Goal: Task Accomplishment & Management: Complete application form

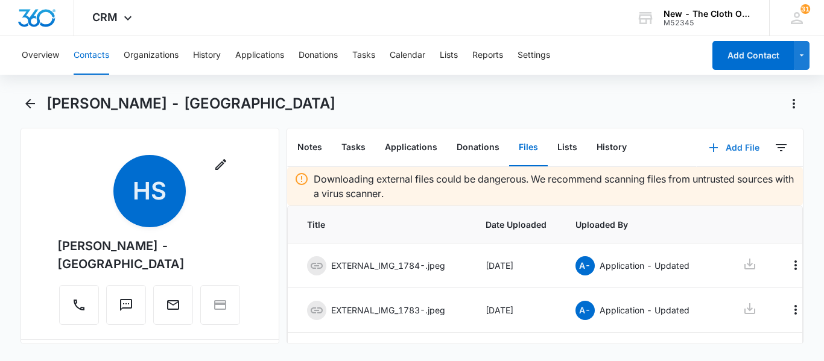
click at [733, 145] on button "Add File" at bounding box center [734, 147] width 75 height 29
click at [694, 185] on div "Upload Files" at bounding box center [718, 186] width 48 height 8
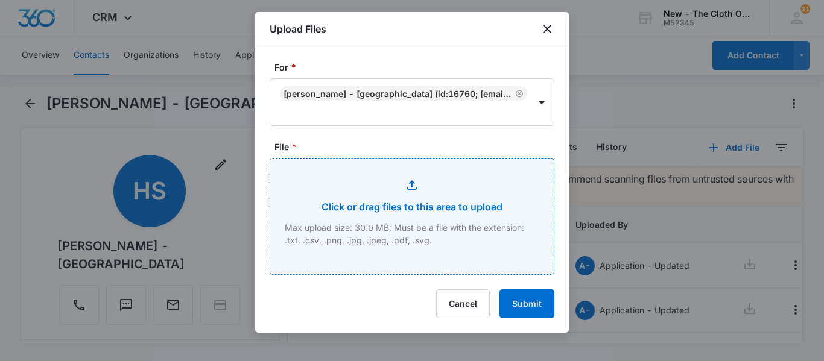
click at [405, 197] on input "File *" at bounding box center [412, 217] width 284 height 116
click at [406, 203] on input "File *" at bounding box center [412, 217] width 284 height 116
click at [494, 212] on input "File *" at bounding box center [412, 217] width 284 height 116
click at [509, 229] on input "File *" at bounding box center [412, 217] width 284 height 116
click at [422, 239] on input "File *" at bounding box center [412, 217] width 284 height 116
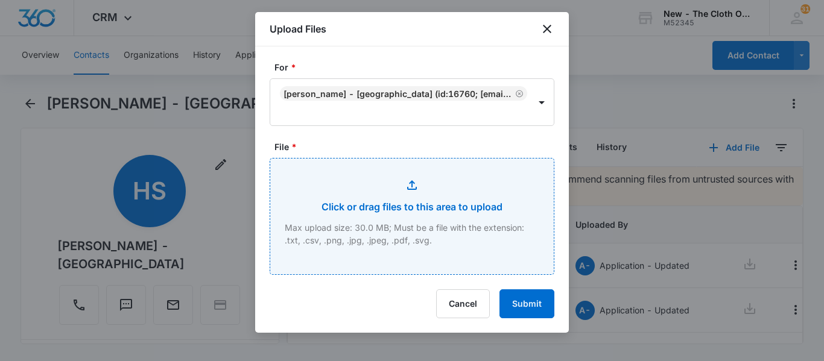
type input "C:\fakepath\IMG_0299.jpeg"
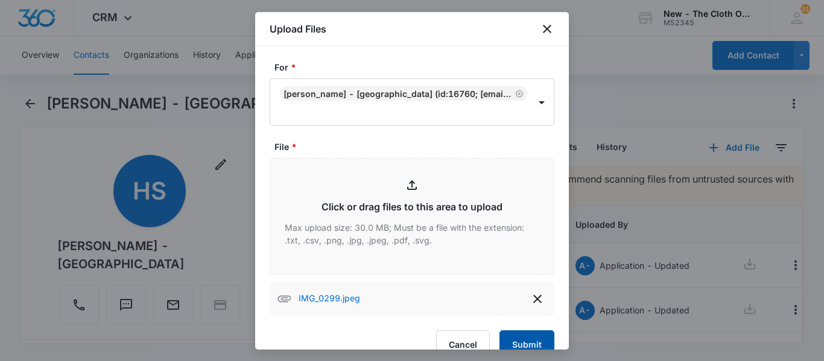
click at [517, 345] on button "Submit" at bounding box center [527, 345] width 55 height 29
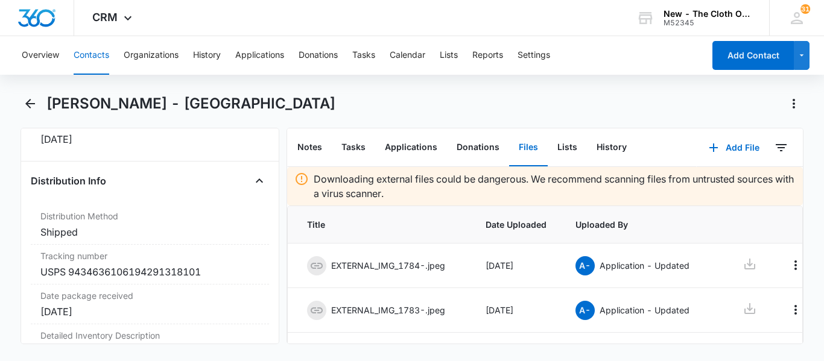
scroll to position [2838, 0]
click at [355, 146] on button "Tasks" at bounding box center [353, 147] width 43 height 37
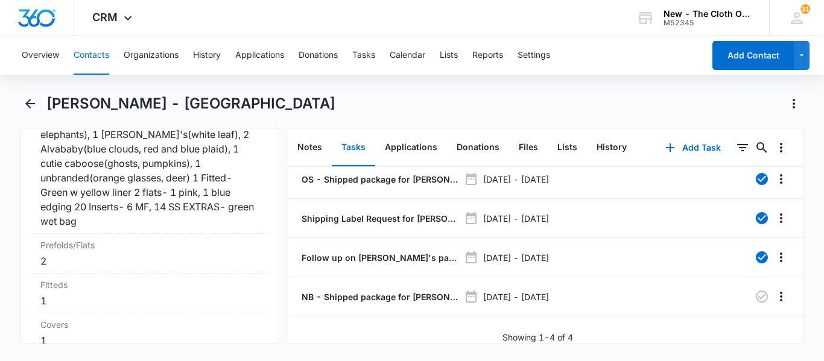
scroll to position [3142, 0]
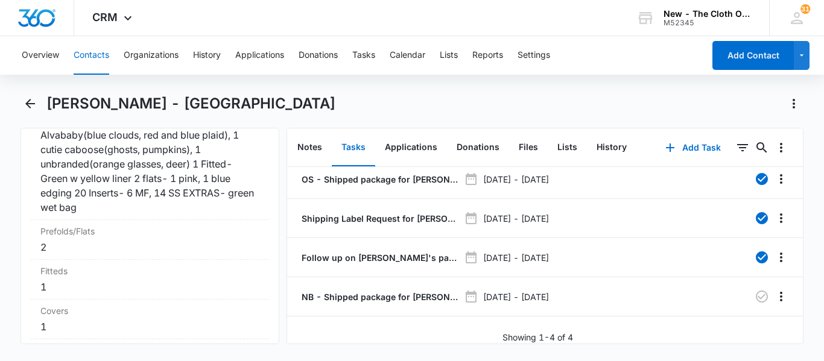
click at [97, 250] on div "2" at bounding box center [149, 247] width 219 height 14
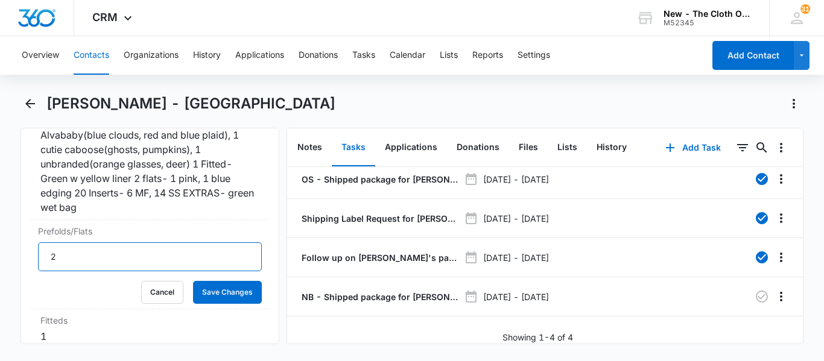
click at [68, 253] on input "2" at bounding box center [150, 257] width 224 height 29
type input "11"
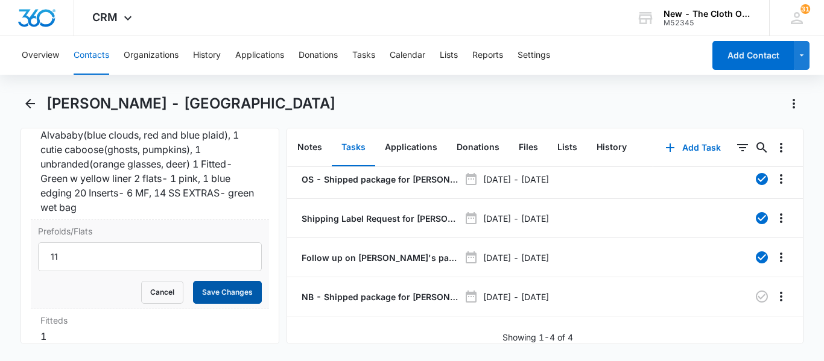
click at [231, 290] on button "Save Changes" at bounding box center [227, 292] width 69 height 23
click at [92, 329] on div "1" at bounding box center [149, 336] width 219 height 14
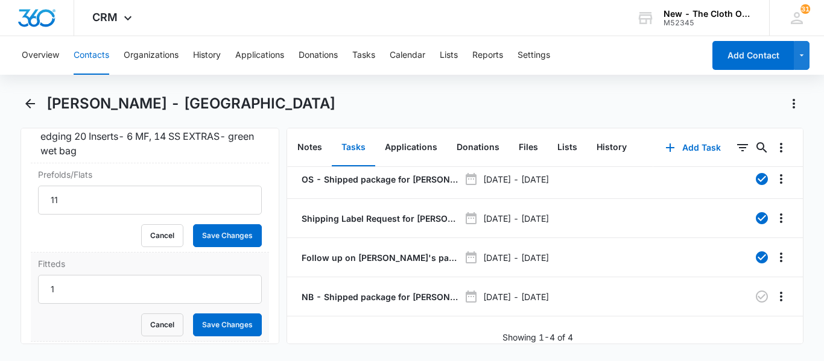
scroll to position [3202, 0]
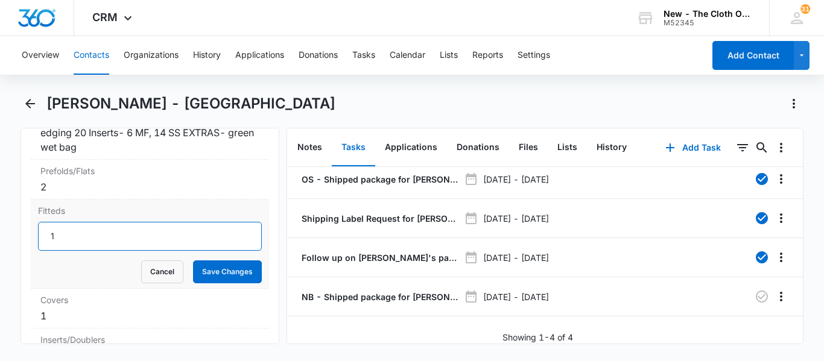
click at [66, 237] on input "1" at bounding box center [150, 236] width 224 height 29
type input "6"
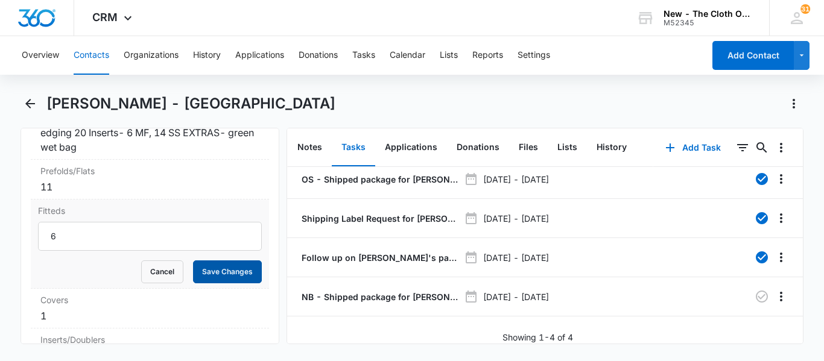
click at [213, 273] on button "Save Changes" at bounding box center [227, 272] width 69 height 23
click at [125, 309] on div "1" at bounding box center [149, 316] width 219 height 14
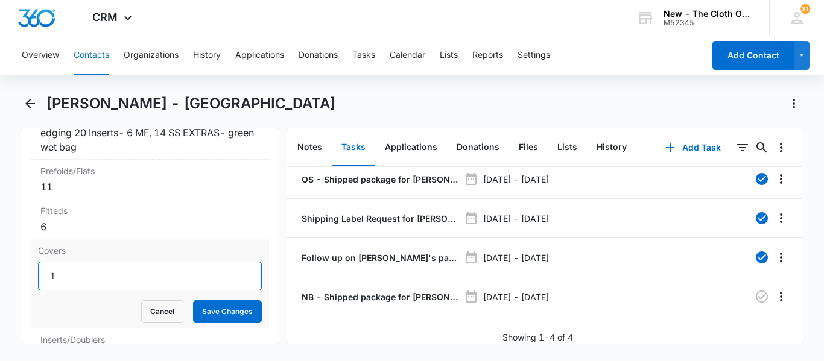
click at [78, 269] on input "1" at bounding box center [150, 276] width 224 height 29
type input "7"
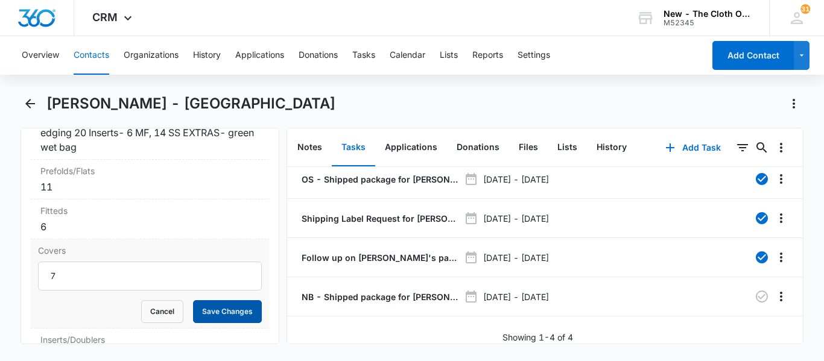
click at [208, 301] on button "Save Changes" at bounding box center [227, 312] width 69 height 23
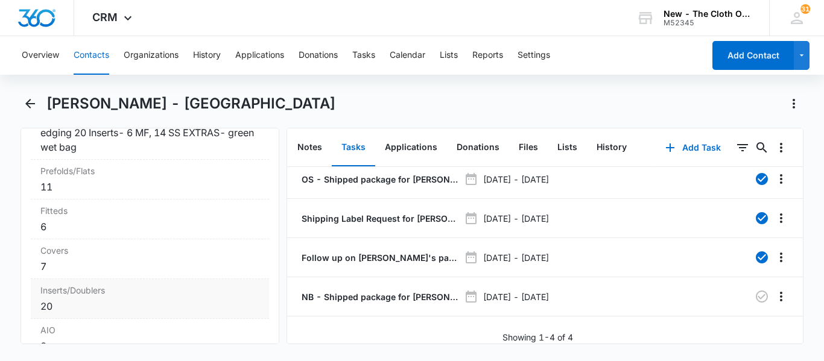
click at [110, 302] on div "20" at bounding box center [149, 306] width 219 height 14
click at [88, 313] on input "20" at bounding box center [150, 316] width 224 height 29
type input "2"
type input "3"
click at [217, 342] on button "Save Changes" at bounding box center [227, 351] width 69 height 23
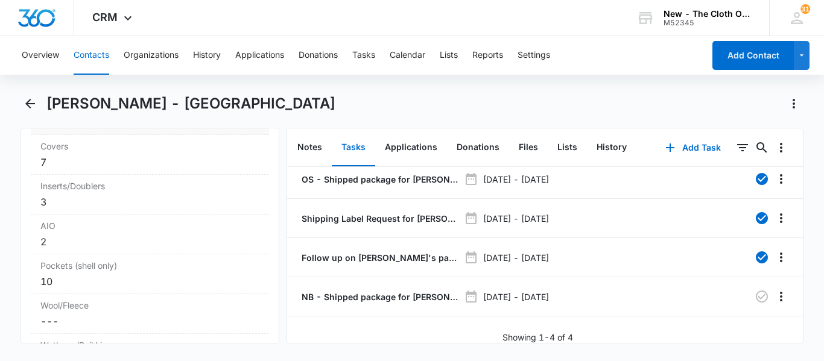
scroll to position [3311, 0]
click at [135, 231] on div "2" at bounding box center [149, 238] width 219 height 14
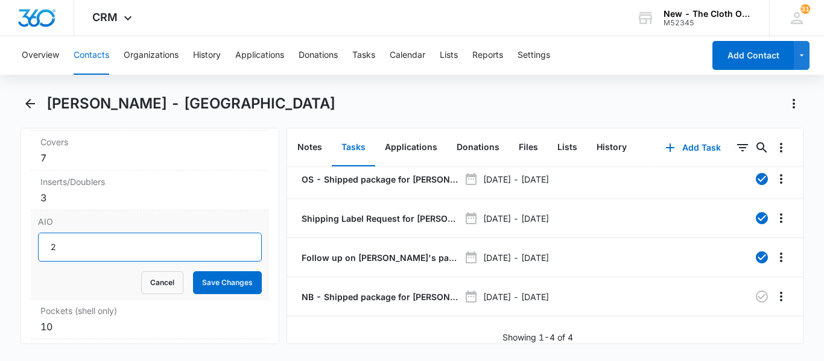
click at [129, 237] on input "2" at bounding box center [150, 247] width 224 height 29
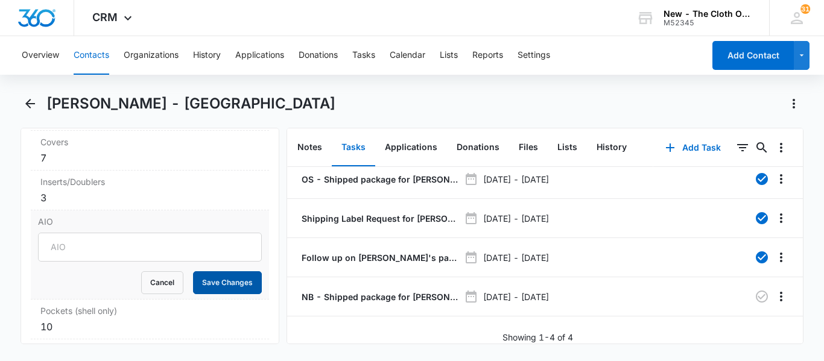
click at [208, 283] on button "Save Changes" at bounding box center [227, 283] width 69 height 23
click at [77, 323] on div "10" at bounding box center [149, 327] width 219 height 14
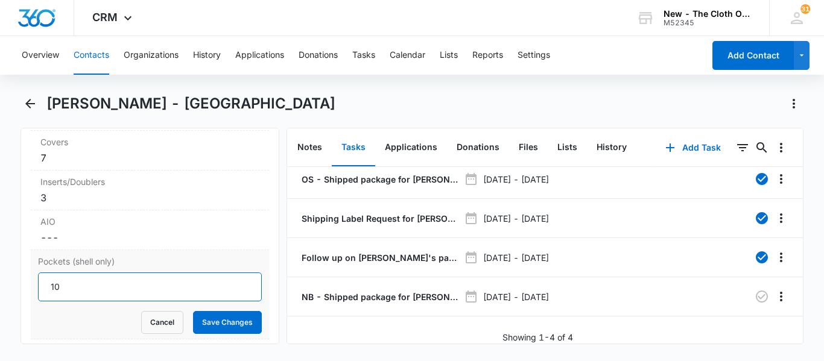
click at [74, 276] on input "10" at bounding box center [150, 287] width 224 height 29
type input "1"
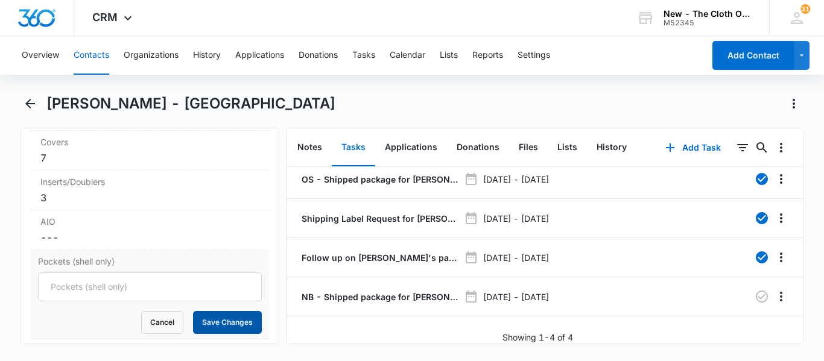
click at [210, 320] on button "Save Changes" at bounding box center [227, 322] width 69 height 23
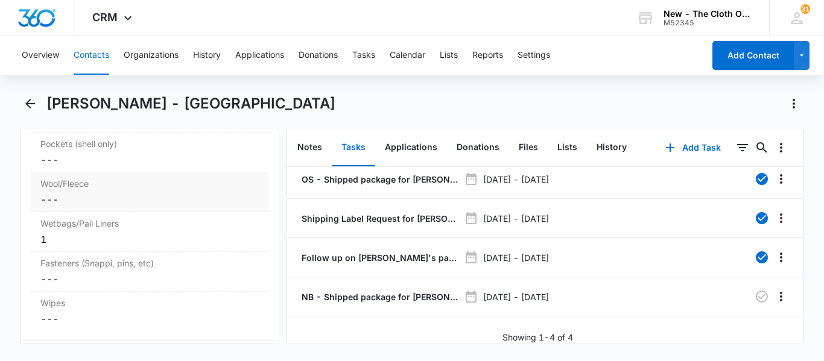
scroll to position [3429, 0]
click at [117, 225] on label "Wetbags/Pail Liners" at bounding box center [149, 223] width 219 height 13
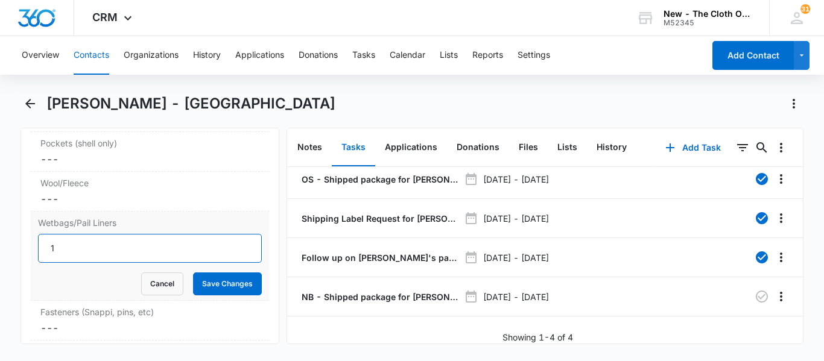
click at [72, 244] on input "1" at bounding box center [150, 248] width 224 height 29
type input "2"
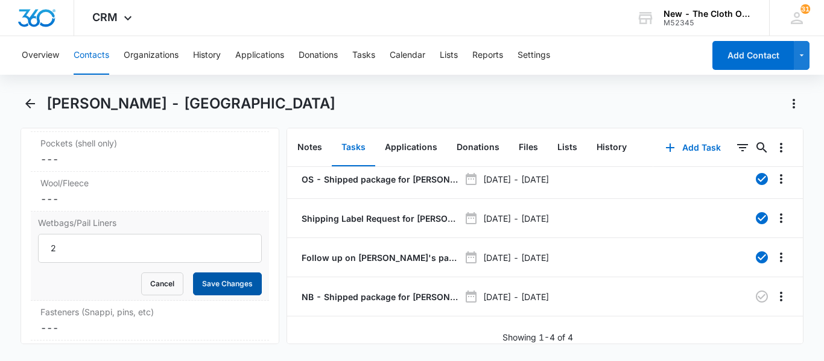
click at [228, 280] on button "Save Changes" at bounding box center [227, 284] width 69 height 23
click at [87, 323] on dd "Cancel Save Changes ---" at bounding box center [149, 328] width 219 height 14
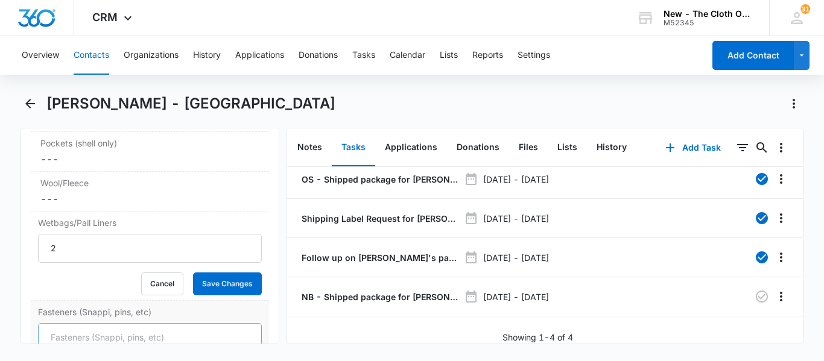
click at [78, 329] on form "Cancel Save Changes" at bounding box center [150, 354] width 224 height 62
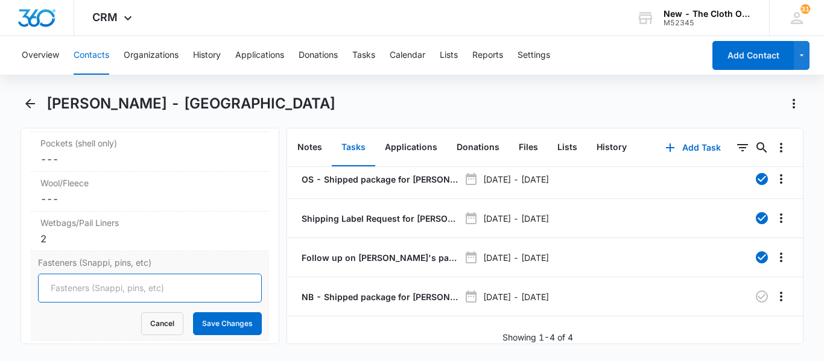
click at [126, 282] on input "Fasteners (Snappi, pins, etc)" at bounding box center [150, 288] width 224 height 29
type input "2"
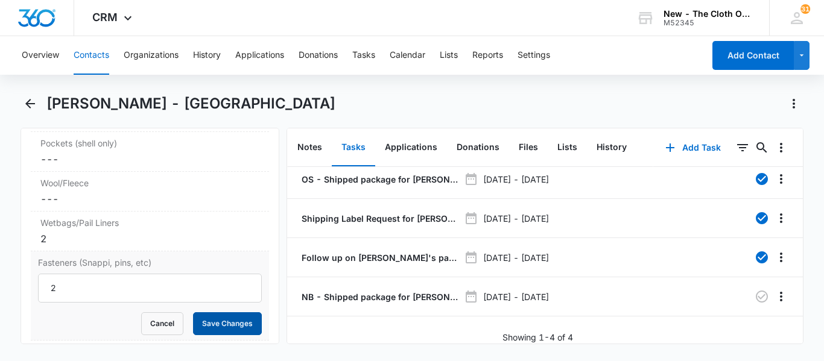
click at [241, 319] on button "Save Changes" at bounding box center [227, 324] width 69 height 23
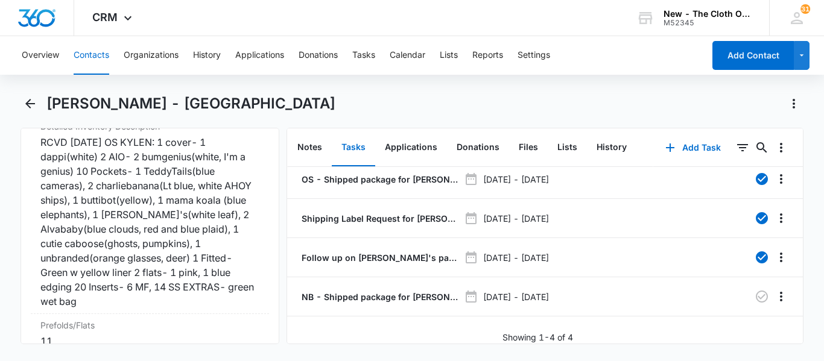
scroll to position [3035, 0]
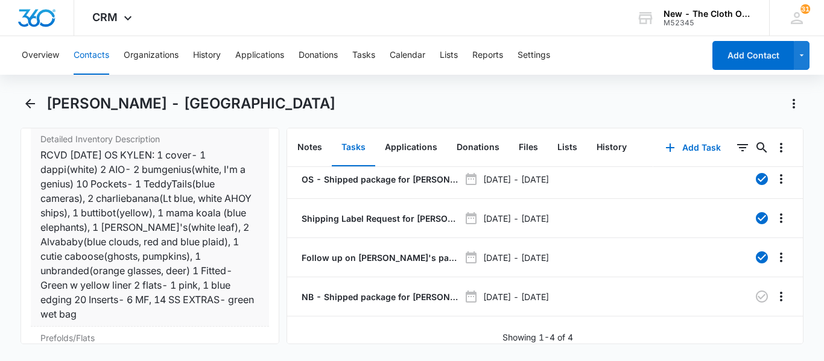
click at [117, 311] on div "RCVD [DATE] OS KYLEN: 1 cover- 1 dappi(white) 2 AIO- 2 bumgenius(white, I'm a g…" at bounding box center [149, 235] width 219 height 174
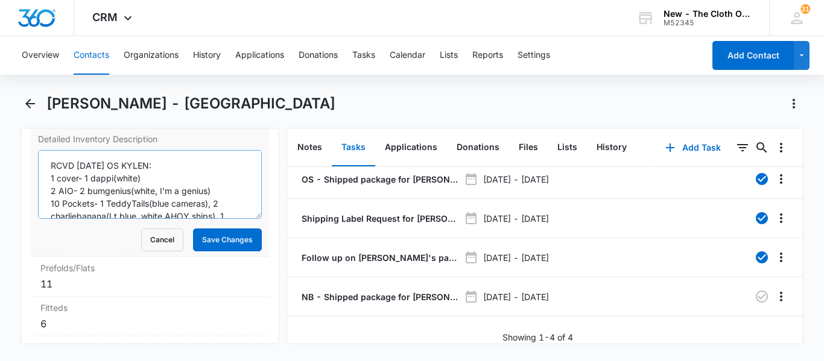
scroll to position [114, 0]
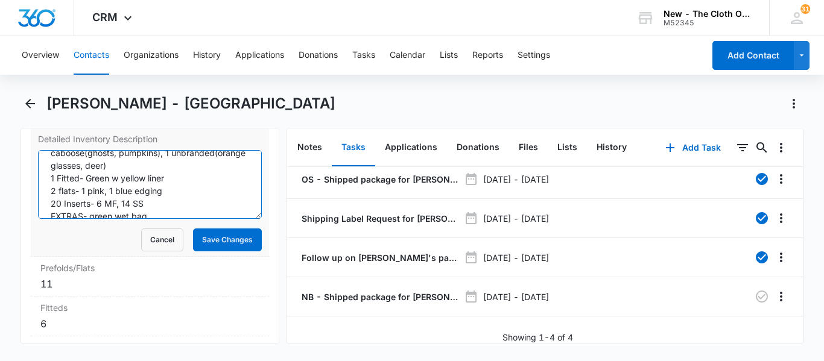
click at [160, 204] on textarea "RCVD [DATE] OS KYLEN: 1 cover- 1 dappi(white) 2 AIO- 2 bumgenius(white, I'm a g…" at bounding box center [150, 184] width 224 height 69
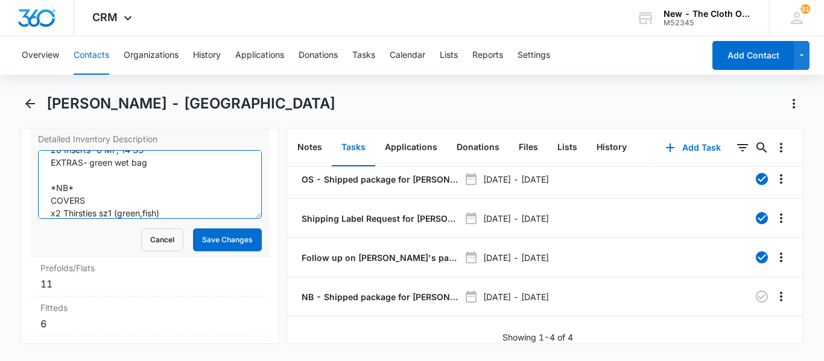
scroll to position [180, 0]
click at [96, 208] on textarea "RCVD [DATE] OS KYLEN: 1 cover- 1 dappi(white) 2 AIO- 2 bumgenius(white, I'm a g…" at bounding box center [150, 184] width 224 height 69
click at [154, 214] on textarea "RCVD [DATE] OS KYLEN: 1 cover- 1 dappi(white) 2 AIO- 2 bumgenius(white, I'm a g…" at bounding box center [150, 184] width 224 height 69
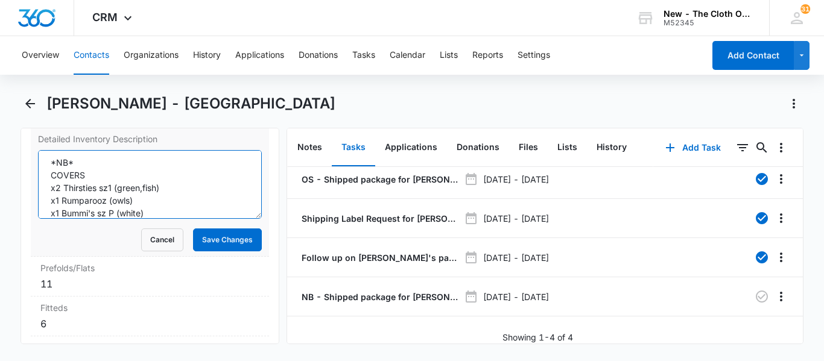
click at [58, 199] on textarea "RCVD [DATE] OS KYLEN: 1 cover- 1 dappi(white) 2 AIO- 2 bumgenius(white, I'm a g…" at bounding box center [150, 184] width 224 height 69
click at [56, 209] on textarea "RCVD [DATE] OS KYLEN: 1 cover- 1 dappi(white) 2 AIO- 2 bumgenius(white, I'm a g…" at bounding box center [150, 184] width 224 height 69
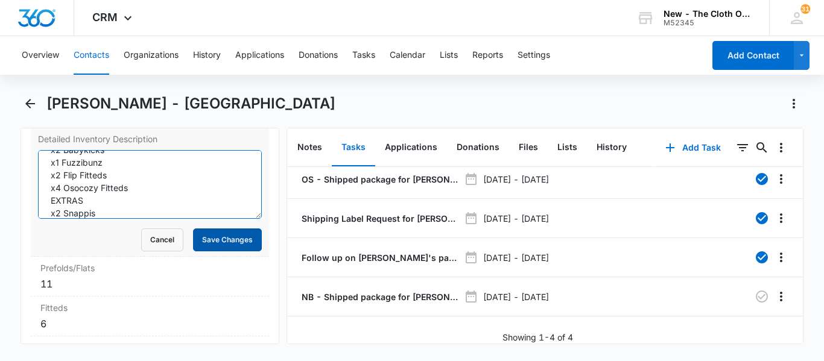
type textarea "RCVD [DATE] OS KYLEN: 1 cover- 1 dappi(white) 2 AIO- 2 bumgenius(white, I'm a g…"
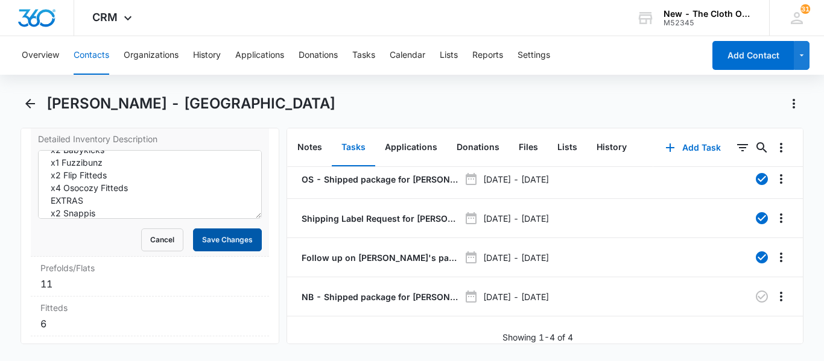
click at [229, 239] on button "Save Changes" at bounding box center [227, 240] width 69 height 23
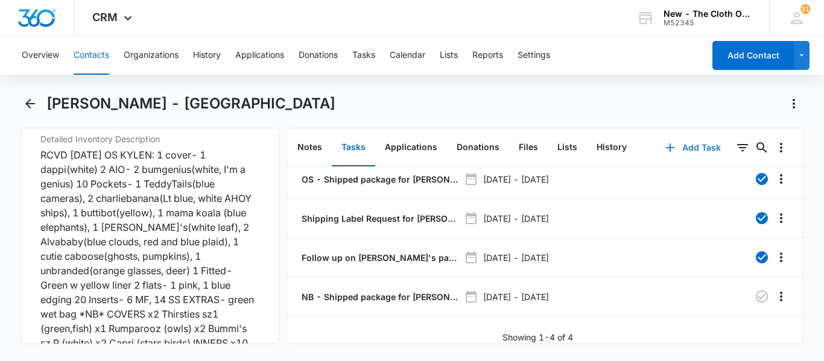
click at [702, 149] on button "Add Task" at bounding box center [693, 147] width 80 height 29
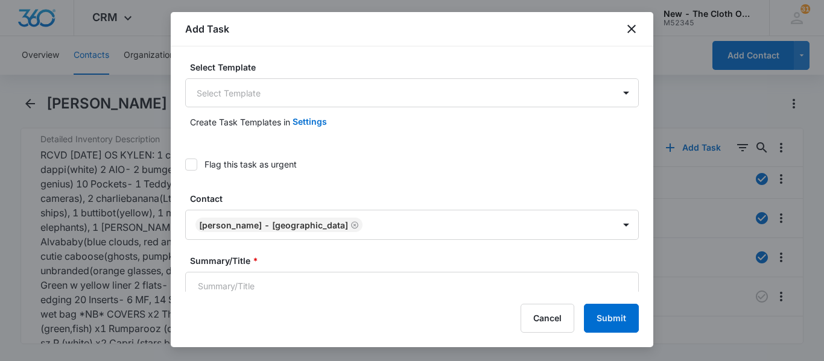
click at [388, 95] on body "CRM Apps Reputation CRM Email Social Ads Intelligence Brand Settings AI Assista…" at bounding box center [412, 180] width 824 height 361
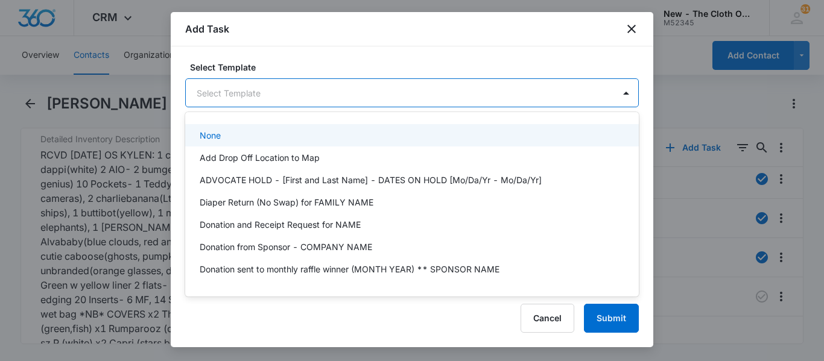
click at [388, 95] on div at bounding box center [412, 180] width 824 height 361
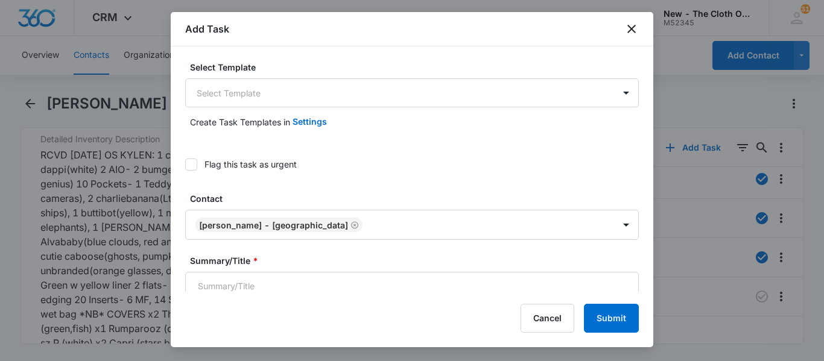
click at [388, 95] on body "CRM Apps Reputation CRM Email Social Ads Intelligence Brand Settings AI Assista…" at bounding box center [412, 180] width 824 height 361
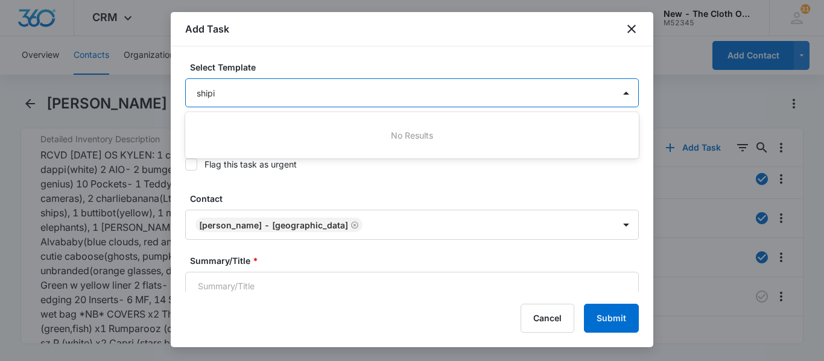
type input "ship"
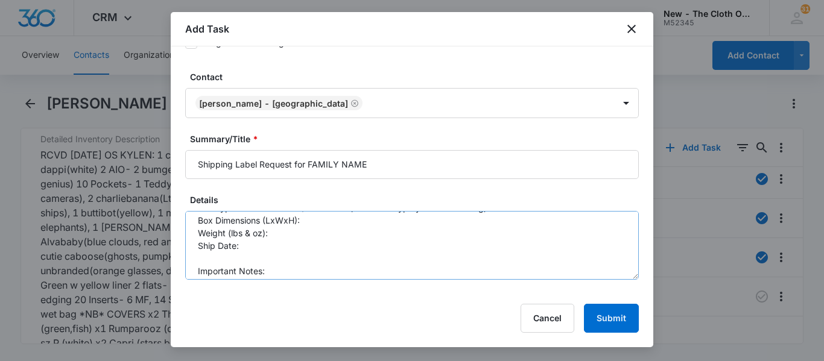
scroll to position [42, 0]
click at [341, 232] on textarea ">Update task to reflect shipping label requirements. Box Type: Non-USPS Box / U…" at bounding box center [412, 245] width 454 height 69
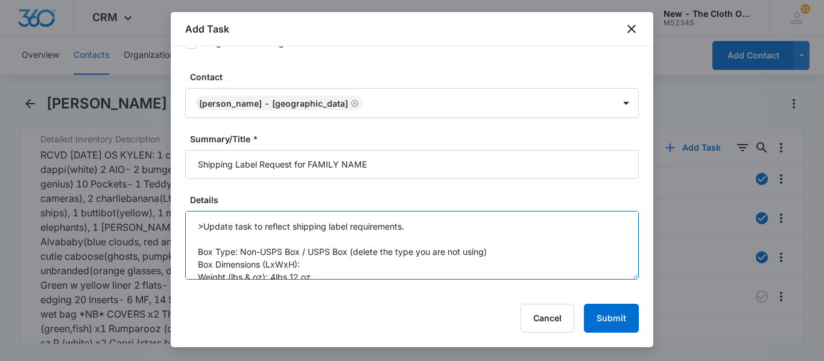
click at [319, 267] on textarea ">Update task to reflect shipping label requirements. Box Type: Non-USPS Box / U…" at bounding box center [412, 245] width 454 height 69
drag, startPoint x: 303, startPoint y: 252, endPoint x: 491, endPoint y: 252, distance: 188.3
click at [491, 252] on textarea ">Update task to reflect shipping label requirements. Box Type: Non-USPS Box / U…" at bounding box center [412, 245] width 454 height 69
type textarea ">Update task to reflect shipping label requirements. Box Type: Non-USPS Box Box…"
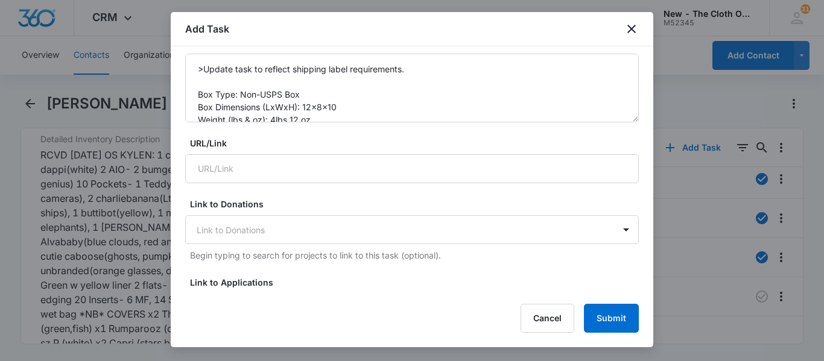
click at [380, 146] on label "URL/Link" at bounding box center [417, 143] width 454 height 13
click at [380, 154] on input "URL/Link" at bounding box center [412, 168] width 454 height 29
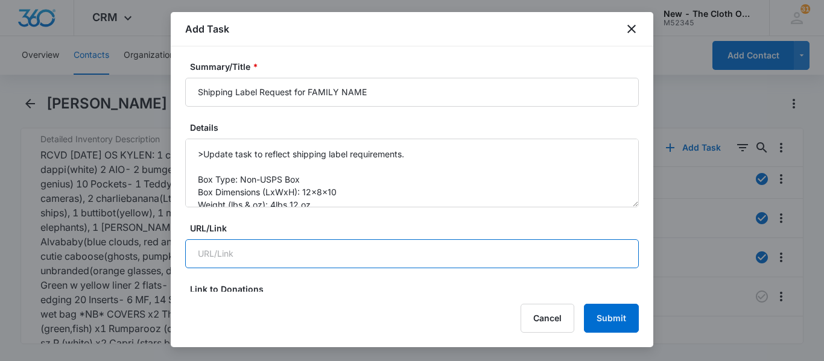
scroll to position [184, 0]
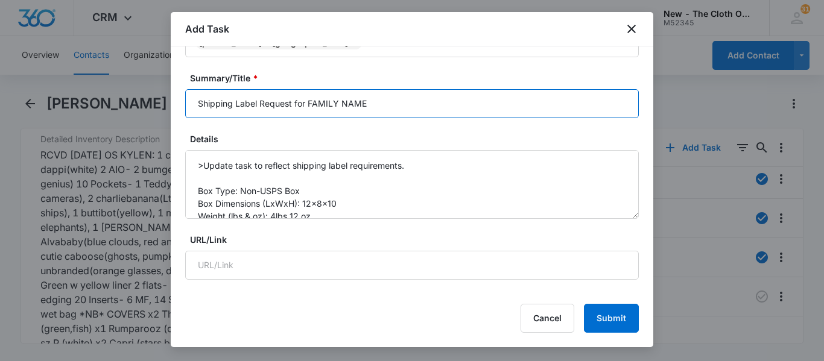
click at [378, 113] on input "Shipping Label Request for FAMILY NAME" at bounding box center [412, 103] width 454 height 29
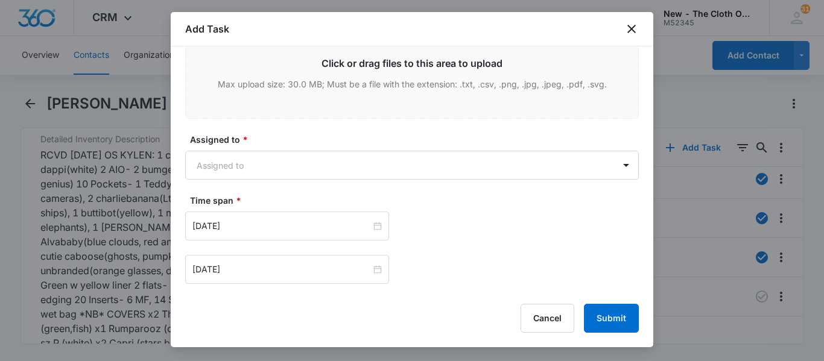
scroll to position [684, 0]
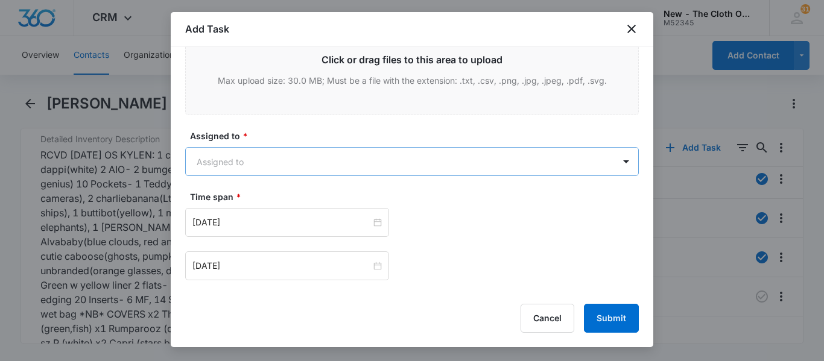
type input "Shipping Label Request for [PERSON_NAME]"
click at [403, 156] on body "CRM Apps Reputation CRM Email Social Ads Intelligence Brand Settings AI Assista…" at bounding box center [412, 180] width 824 height 361
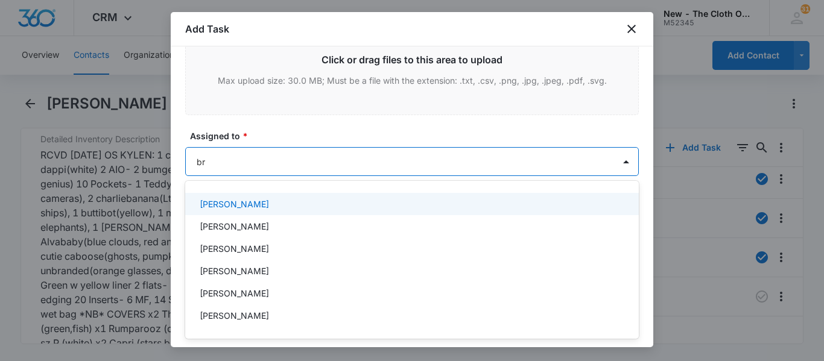
type input "b"
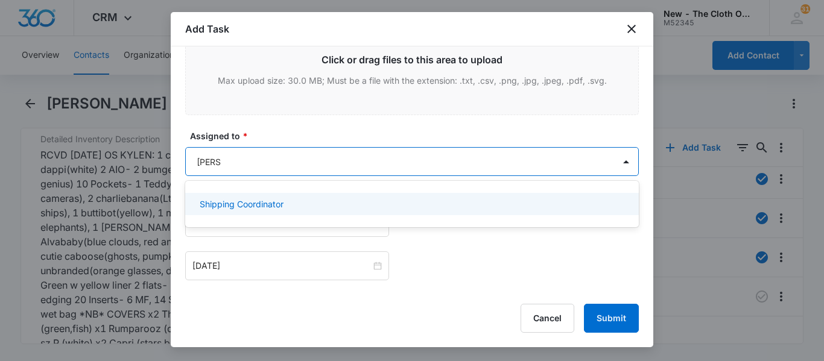
type input "shippi"
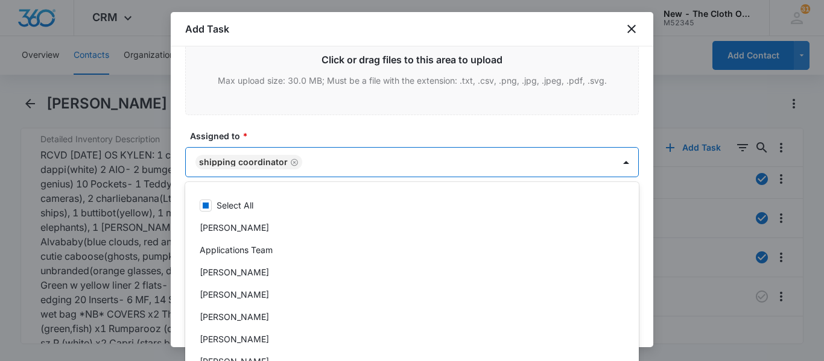
click at [621, 161] on div at bounding box center [412, 180] width 824 height 361
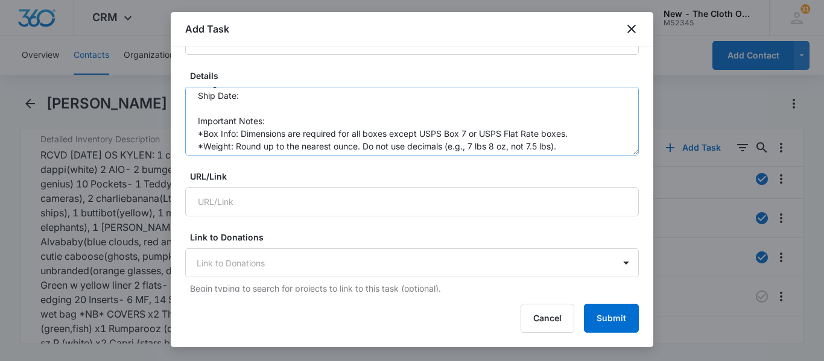
scroll to position [71, 0]
click at [267, 101] on textarea ">Update task to reflect shipping label requirements. Box Type: Non-USPS Box Box…" at bounding box center [412, 121] width 454 height 69
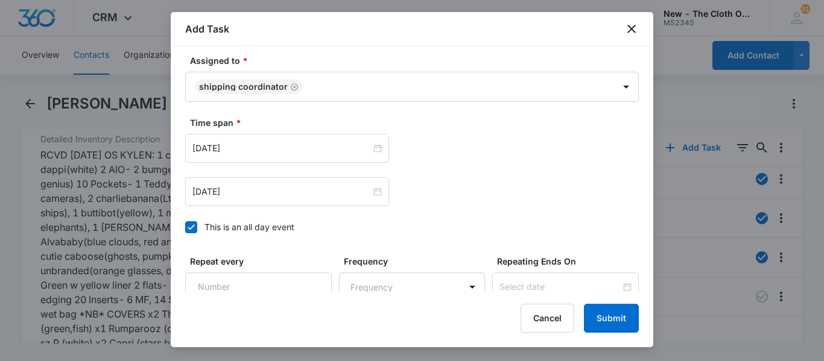
scroll to position [765, 0]
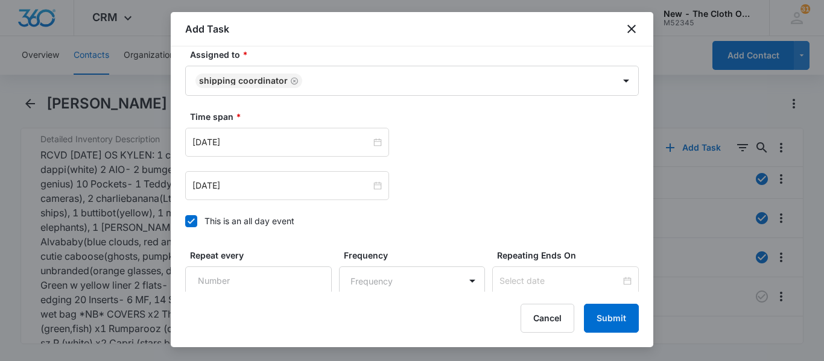
type textarea ">Update task to reflect shipping label requirements. Box Type: Non-USPS Box Box…"
click at [283, 143] on input "[DATE]" at bounding box center [281, 142] width 179 height 13
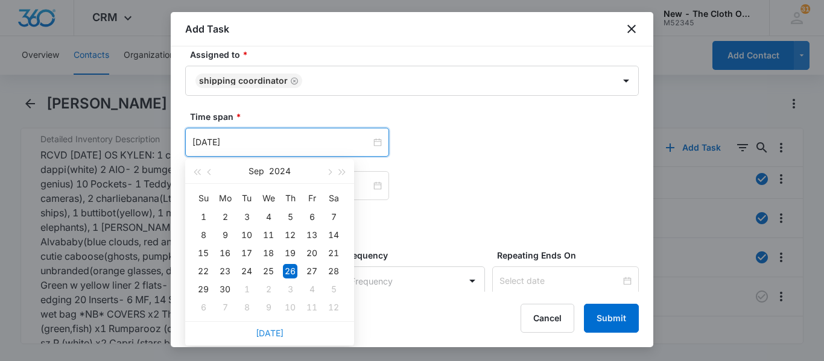
click at [272, 337] on link "[DATE]" at bounding box center [270, 333] width 28 height 10
type input "[DATE]"
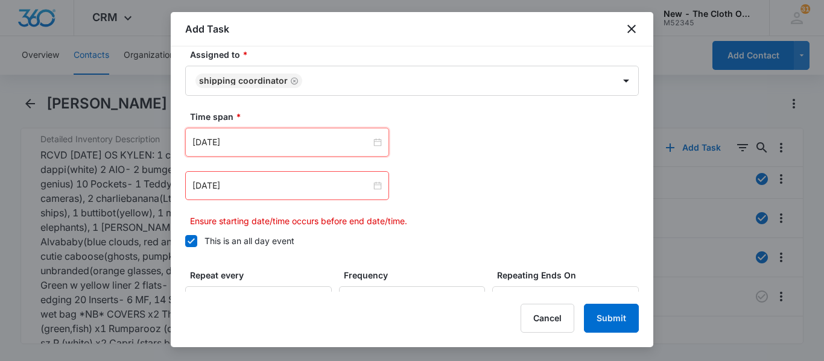
click at [293, 178] on div "[DATE]" at bounding box center [287, 185] width 204 height 29
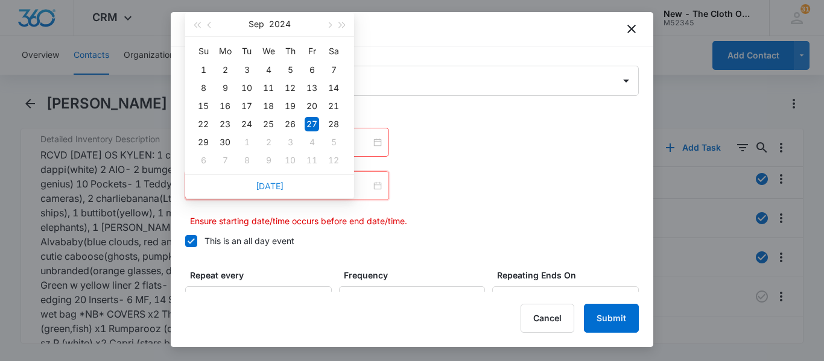
click at [266, 185] on link "[DATE]" at bounding box center [270, 186] width 28 height 10
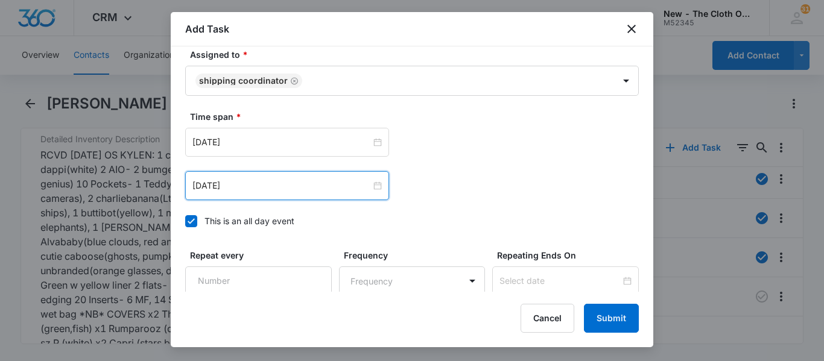
click at [266, 185] on input "[DATE]" at bounding box center [281, 185] width 179 height 13
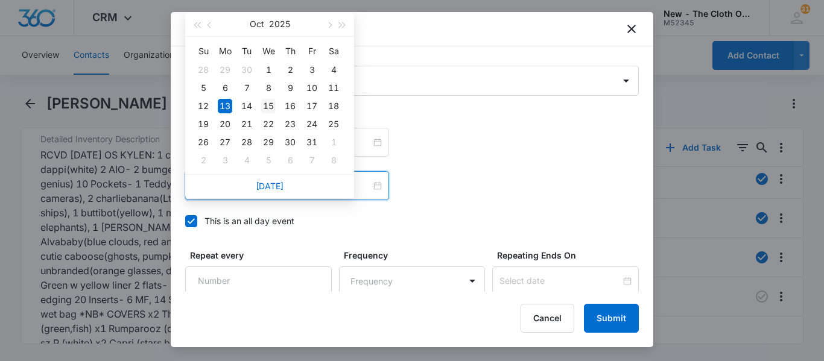
type input "[DATE]"
click at [267, 98] on td "15" at bounding box center [269, 106] width 22 height 18
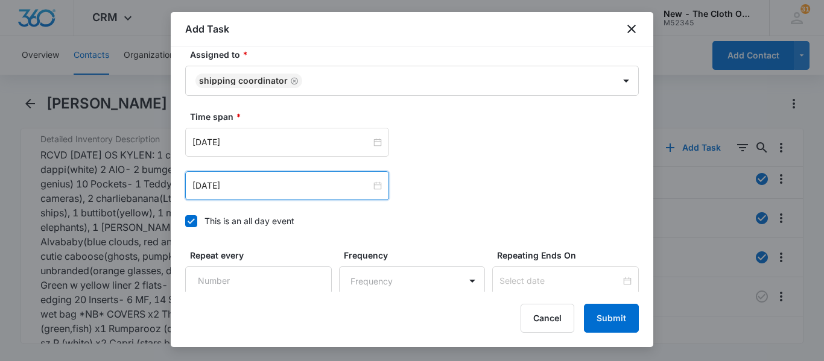
click at [439, 129] on div "[DATE] [DATE] Su Mo Tu We Th Fr Sa 28 29 30 1 2 3 4 5 6 7 8 9 10 11 12 13 14 15…" at bounding box center [412, 142] width 454 height 29
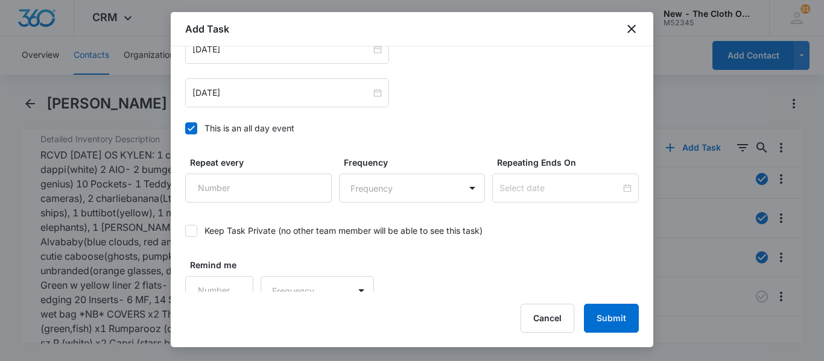
scroll to position [871, 0]
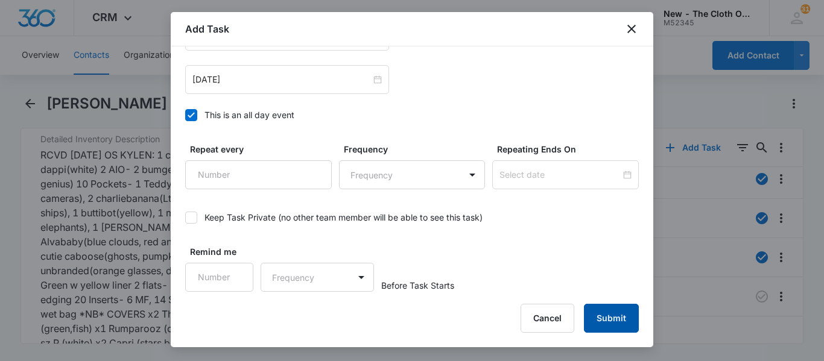
click at [597, 320] on button "Submit" at bounding box center [611, 318] width 55 height 29
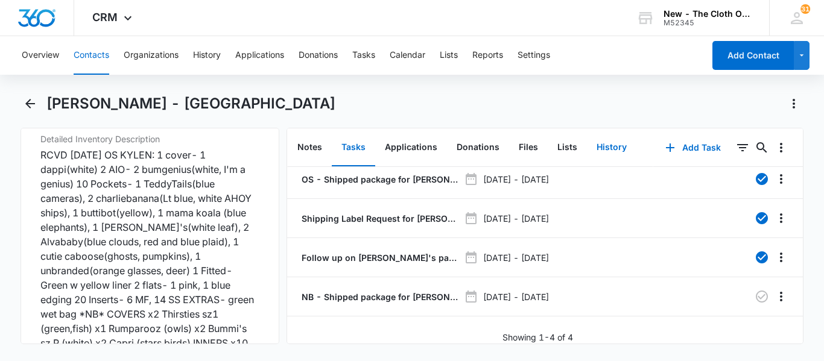
click at [610, 147] on button "History" at bounding box center [611, 147] width 49 height 37
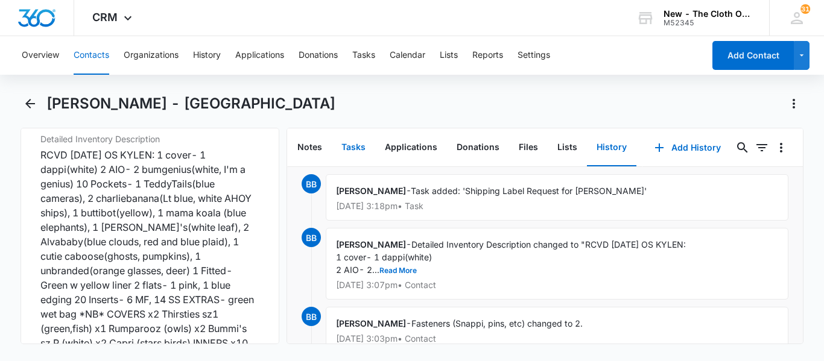
click at [366, 151] on button "Tasks" at bounding box center [353, 147] width 43 height 37
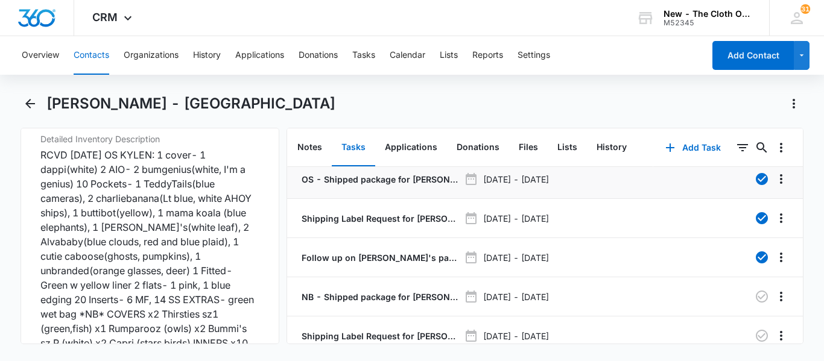
click at [447, 179] on p "OS - Shipped package for [PERSON_NAME] - [GEOGRAPHIC_DATA] (zone #4)" at bounding box center [379, 179] width 160 height 13
